Goal: Task Accomplishment & Management: Manage account settings

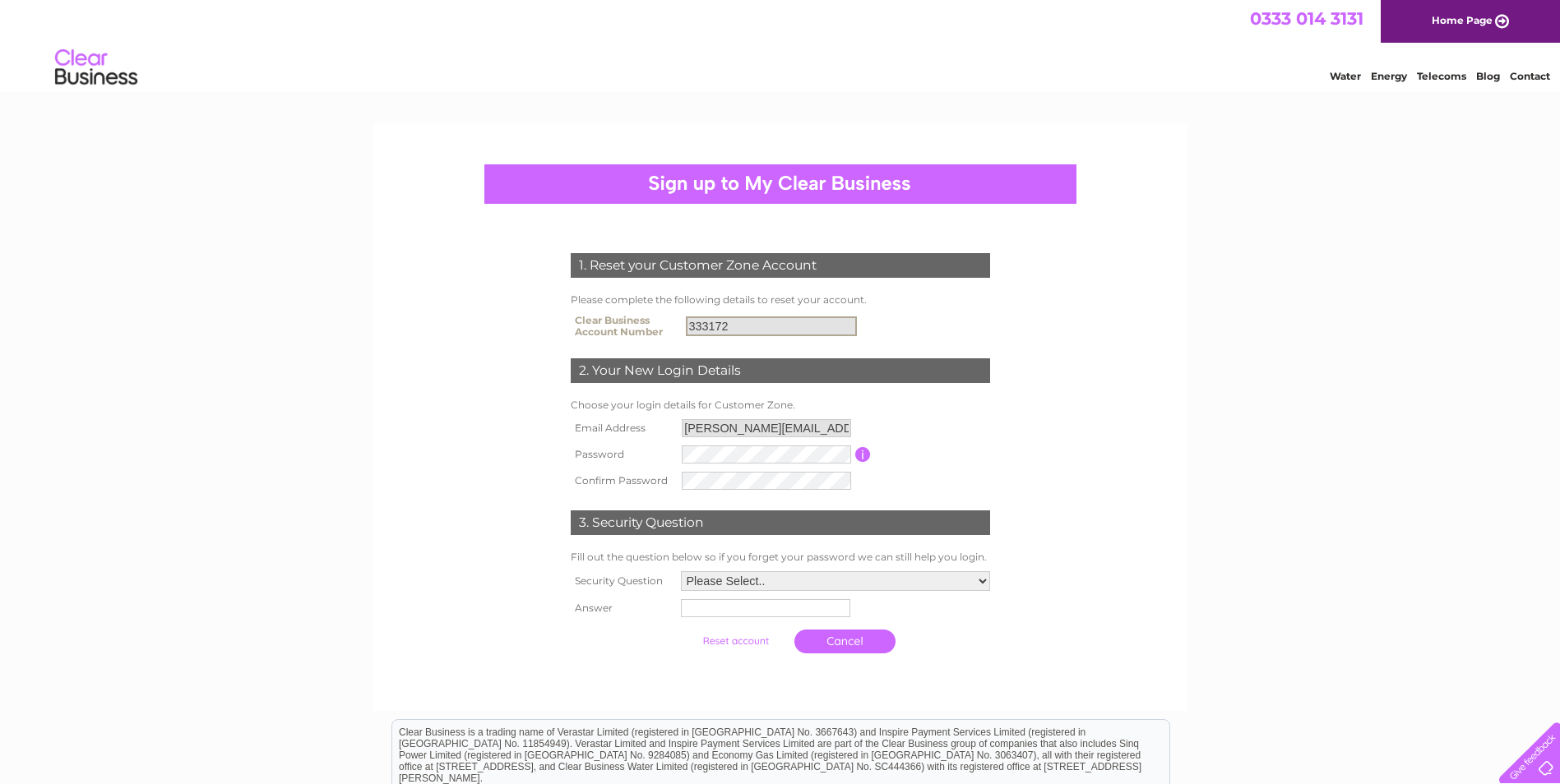
drag, startPoint x: 730, startPoint y: 326, endPoint x: 662, endPoint y: 328, distance: 68.0
click at [662, 328] on tr "Clear Business Account Number 333172" at bounding box center [780, 326] width 428 height 33
drag, startPoint x: 662, startPoint y: 328, endPoint x: 757, endPoint y: 335, distance: 95.3
click at [757, 335] on input "333172" at bounding box center [771, 326] width 171 height 20
click at [771, 329] on input "333172" at bounding box center [771, 326] width 171 height 20
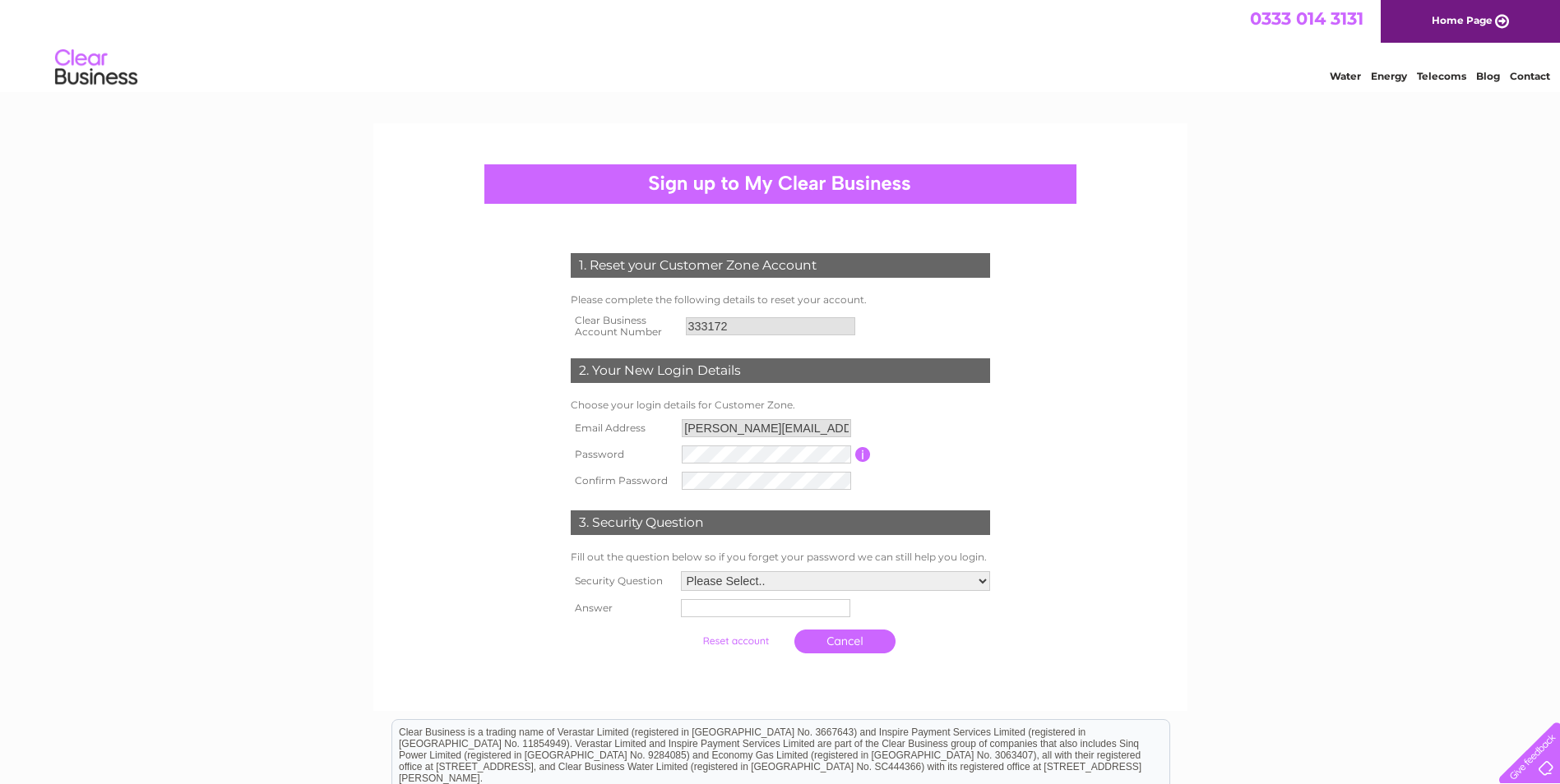
click at [732, 645] on input "submit" at bounding box center [736, 641] width 101 height 23
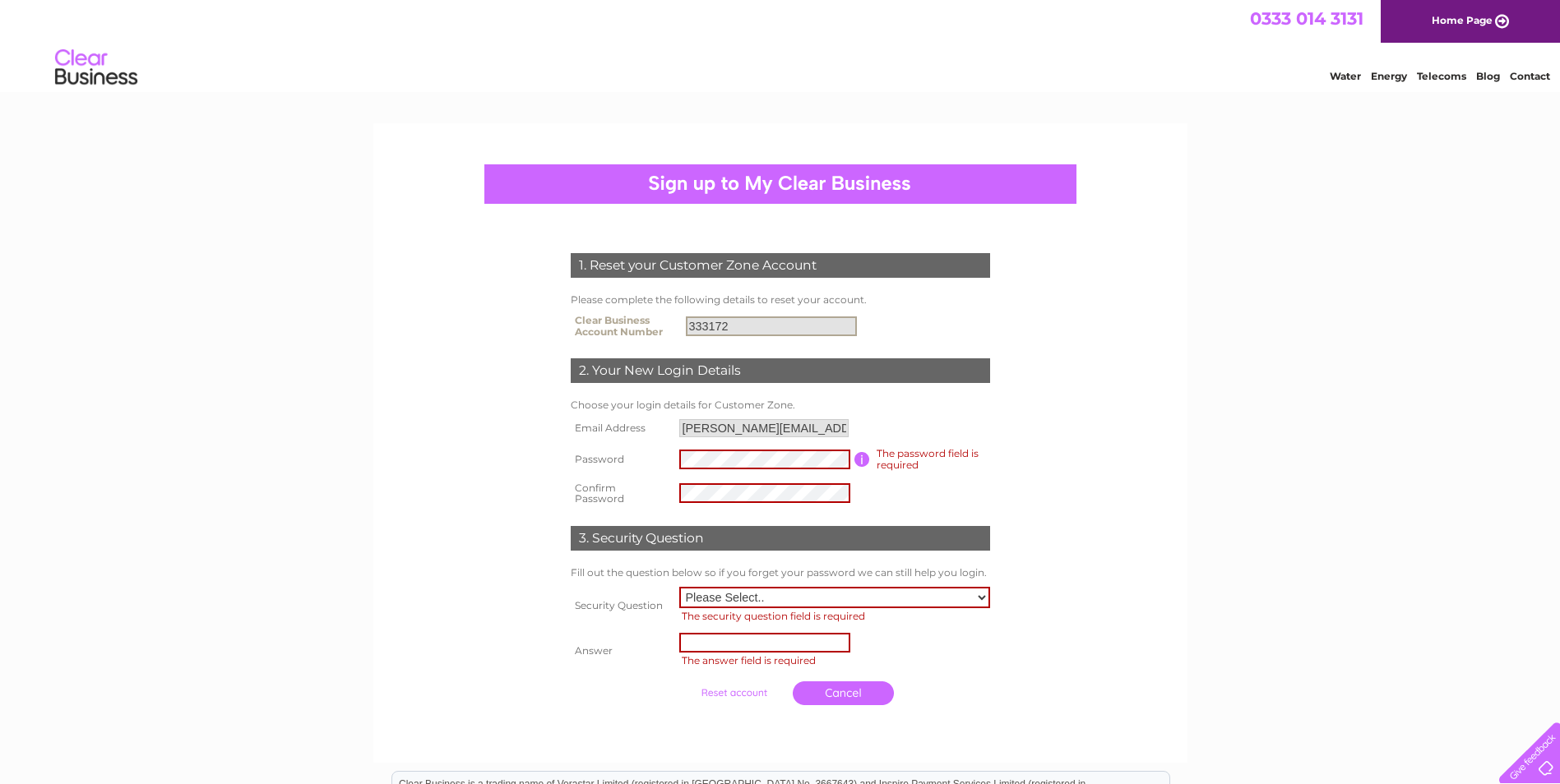
click at [736, 326] on input "333172" at bounding box center [771, 326] width 171 height 20
click at [742, 328] on input "333172" at bounding box center [771, 326] width 171 height 20
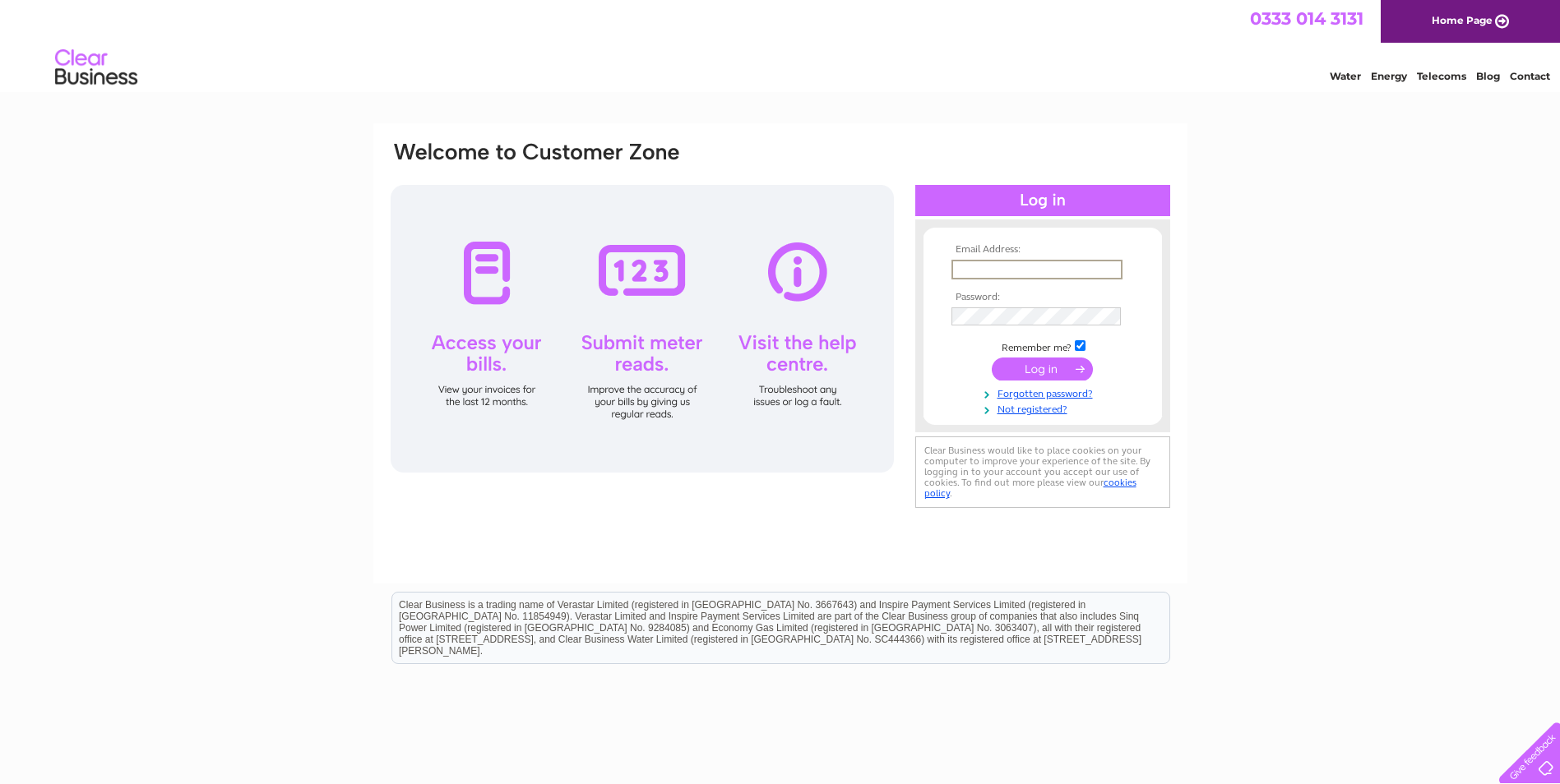
click at [988, 266] on input "text" at bounding box center [1037, 269] width 171 height 20
type input "[EMAIL_ADDRESS][DOMAIN_NAME]"
click at [1040, 370] on input "submit" at bounding box center [1042, 368] width 101 height 23
click at [489, 275] on div at bounding box center [642, 329] width 503 height 288
click at [488, 367] on div at bounding box center [642, 329] width 503 height 288
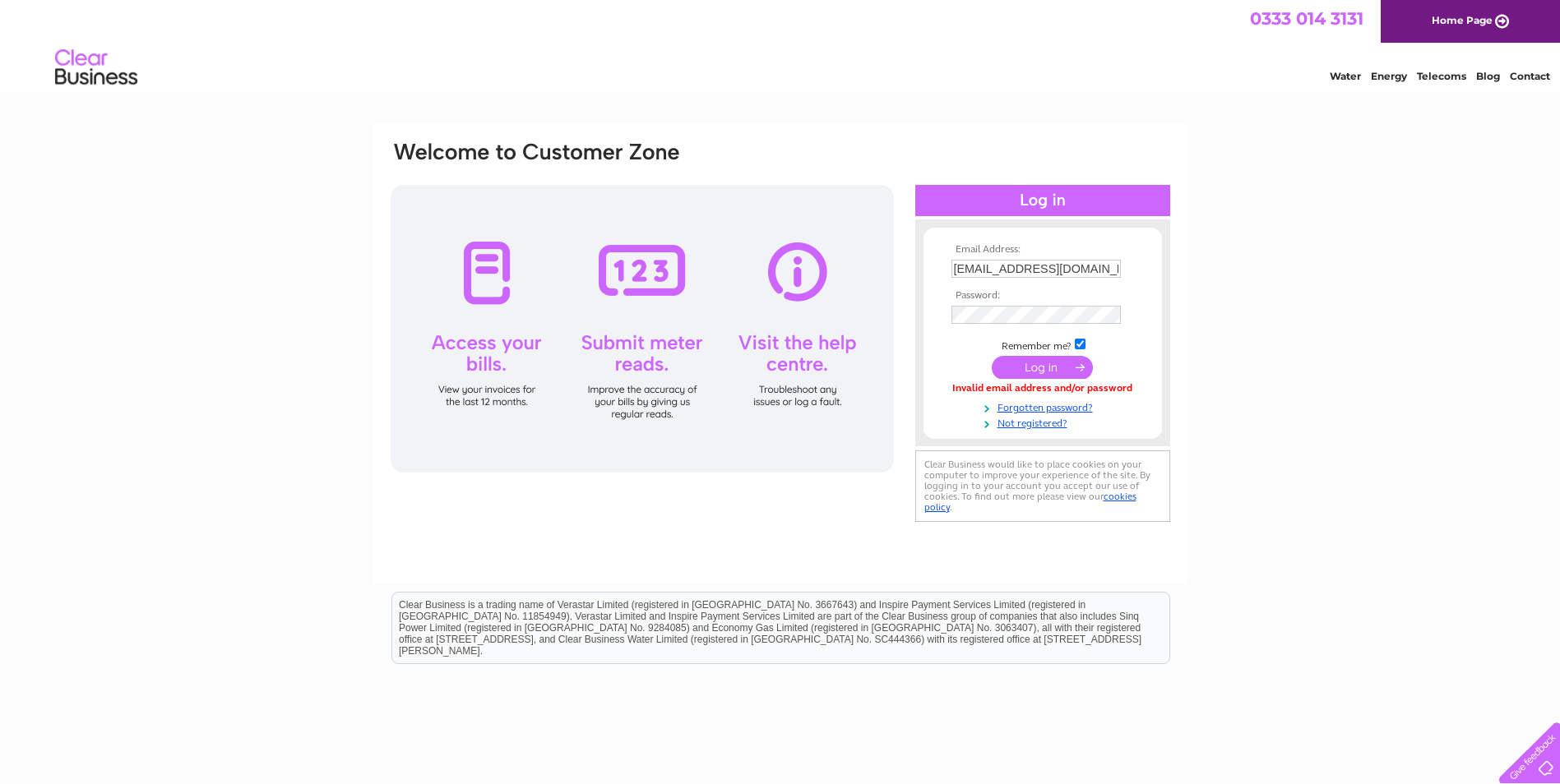
click at [492, 398] on div at bounding box center [642, 329] width 503 height 288
